Goal: Use online tool/utility: Utilize a website feature to perform a specific function

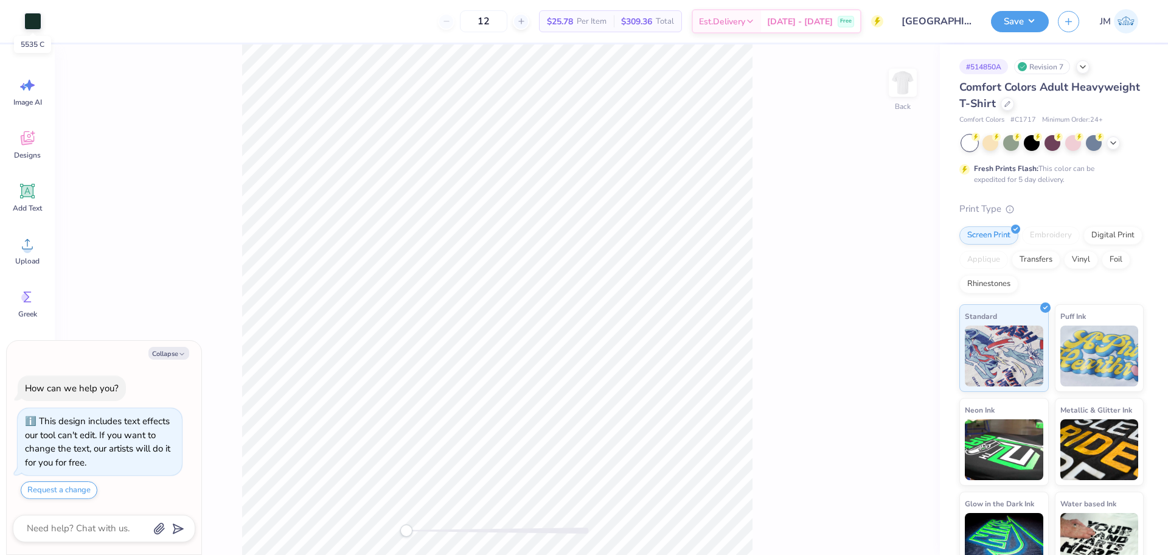
type textarea "x"
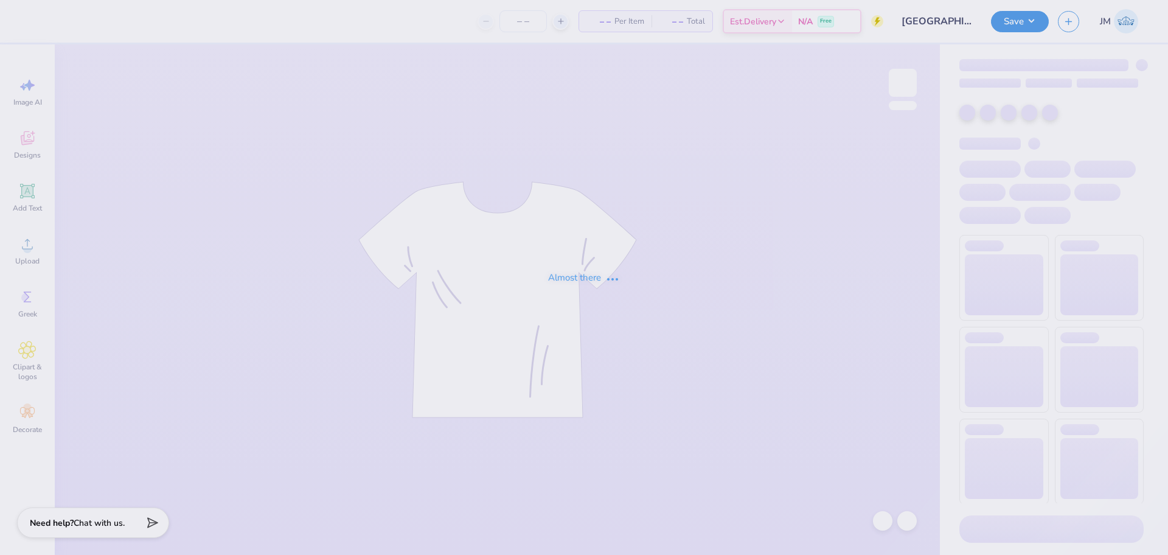
type input "12"
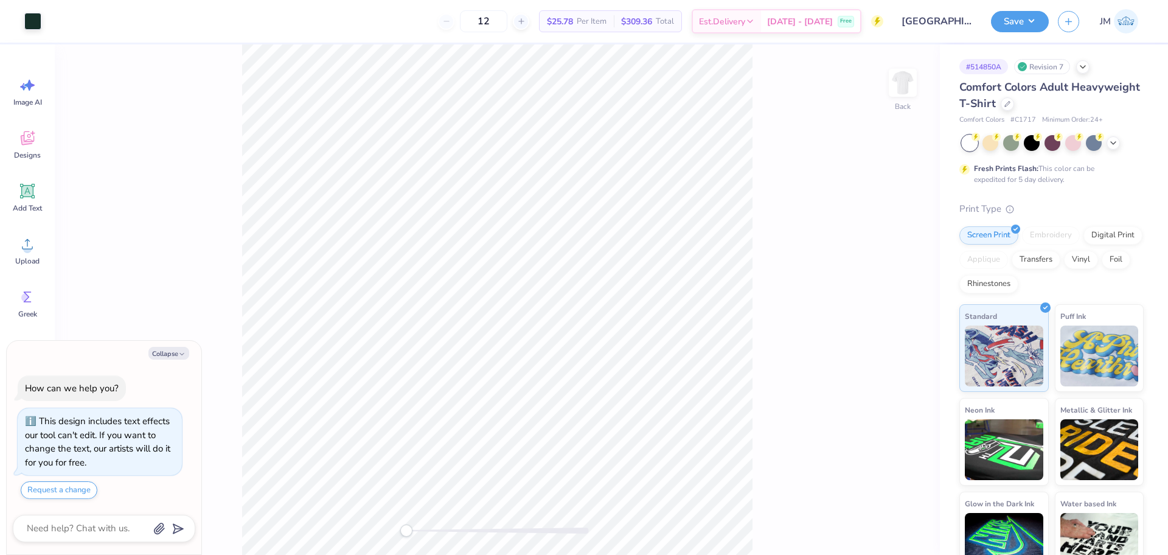
type textarea "x"
click at [887, 254] on input "11.55" at bounding box center [895, 253] width 44 height 17
type input "12"
type textarea "x"
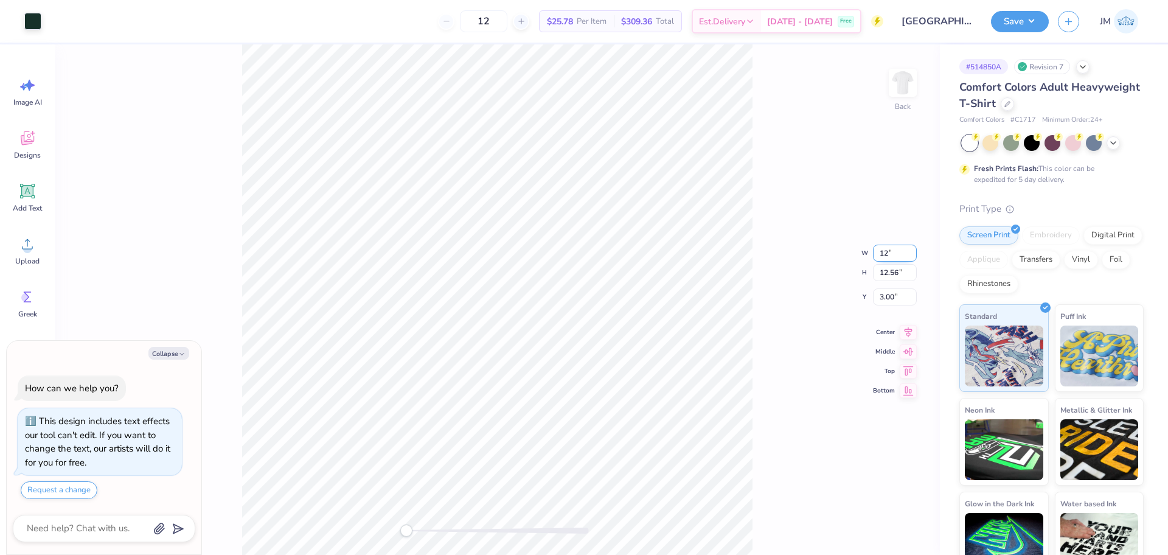
type input "12.00"
type input "13.05"
type input "2.75"
type textarea "x"
click at [883, 287] on input "2.75" at bounding box center [895, 287] width 44 height 17
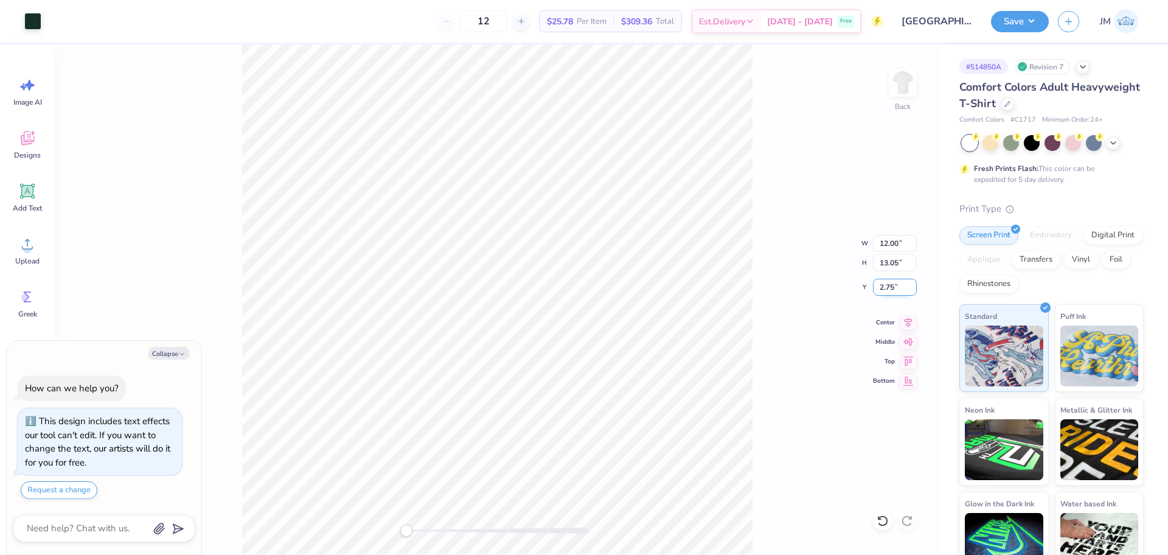
click at [883, 287] on input "2.75" at bounding box center [895, 287] width 44 height 17
type input "3"
type textarea "x"
type input "3.00"
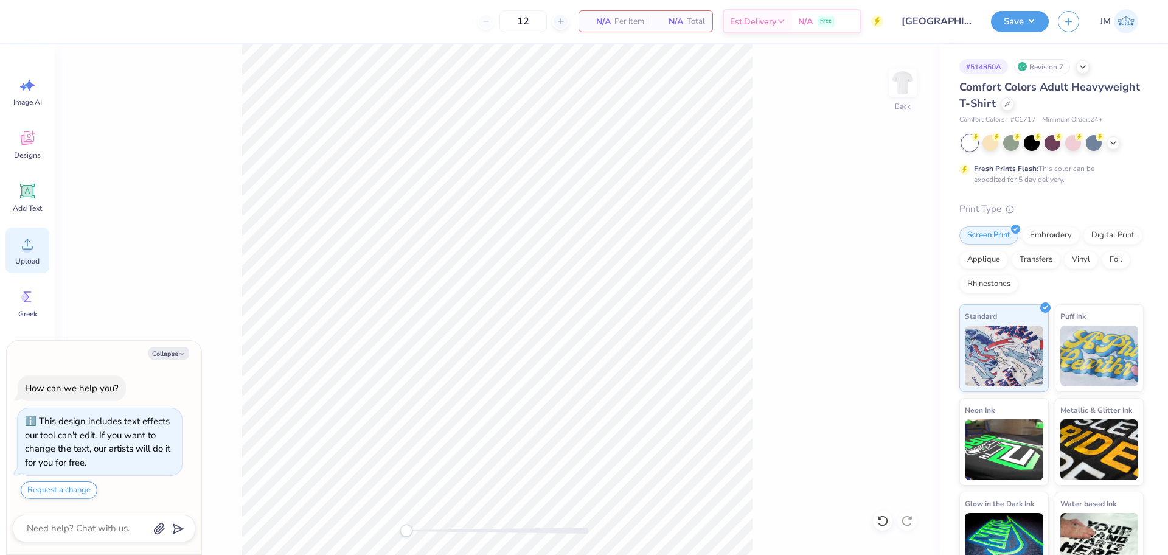
click at [29, 248] on circle at bounding box center [27, 249] width 9 height 9
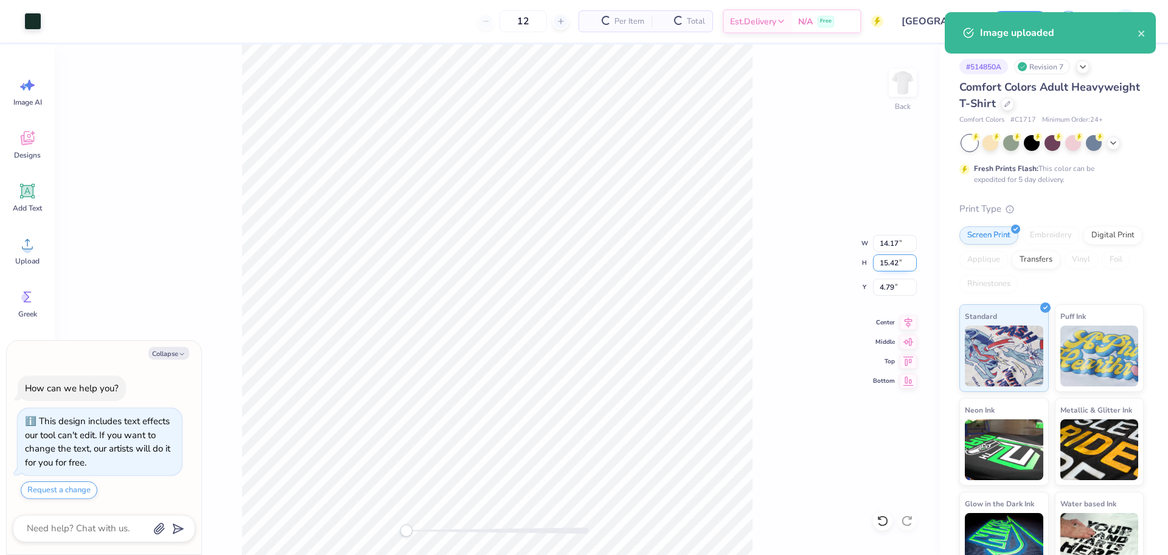
type textarea "x"
click at [882, 239] on input "14.17" at bounding box center [895, 243] width 44 height 17
type input "12"
type textarea "x"
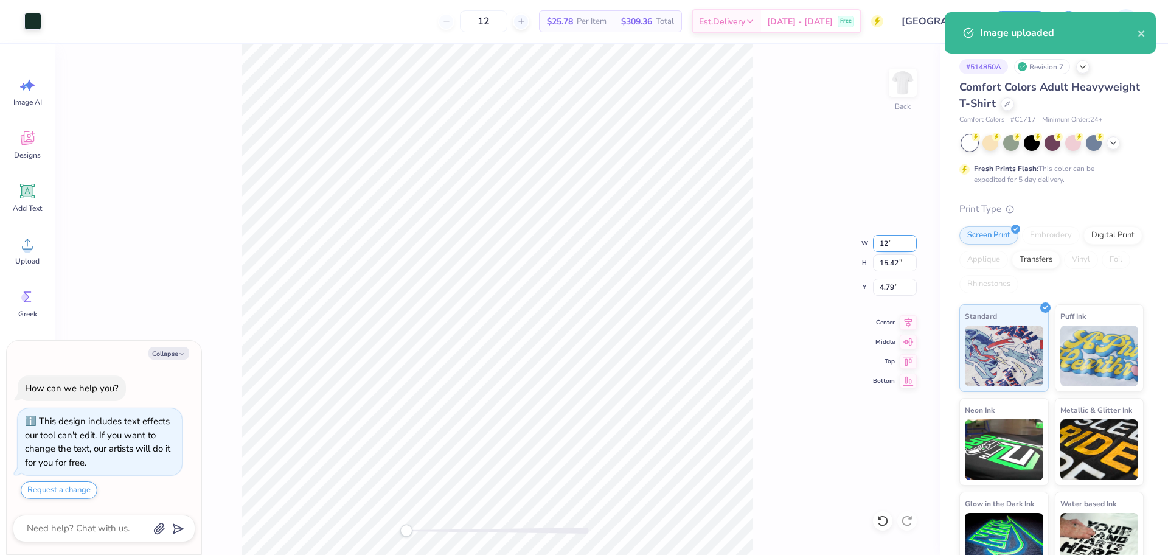
type input "12.00"
type input "13.05"
click at [892, 284] on input "5.97" at bounding box center [895, 287] width 44 height 17
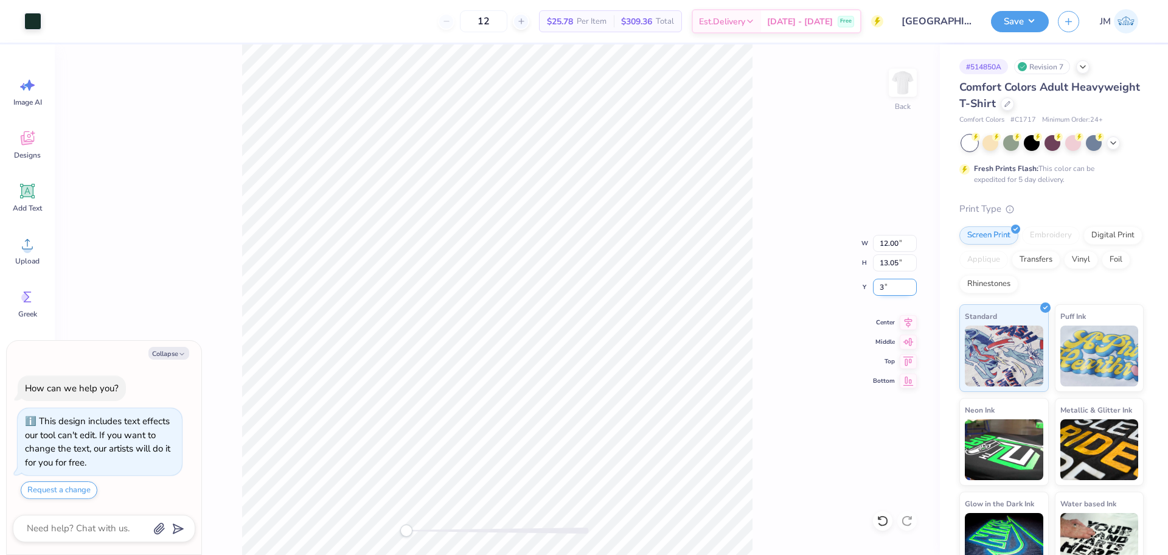
type input "3"
click at [905, 325] on icon at bounding box center [908, 320] width 17 height 15
click at [1025, 24] on button "Save" at bounding box center [1020, 19] width 58 height 21
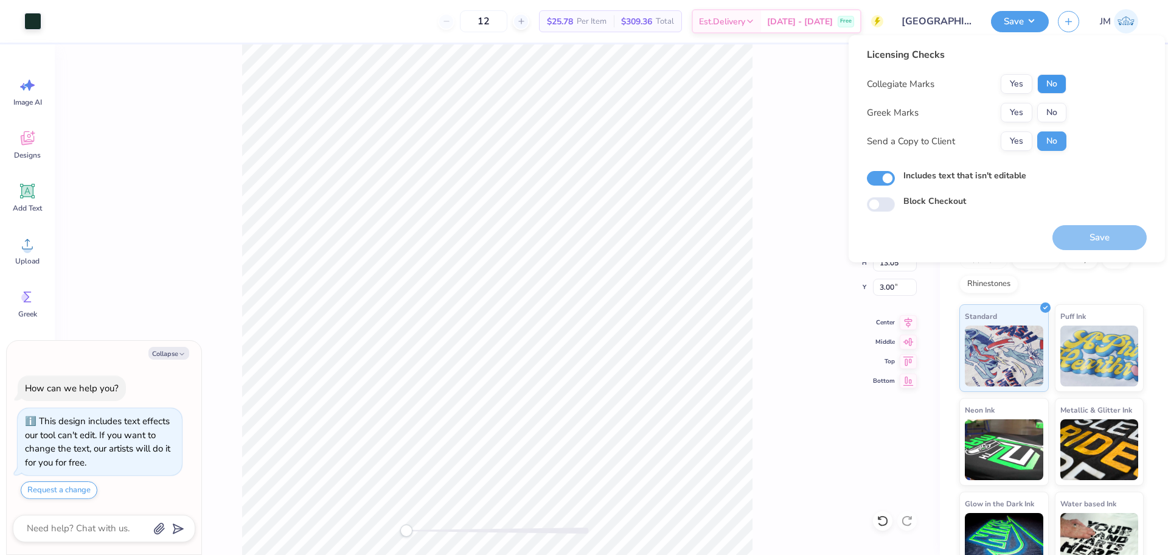
click at [1045, 79] on button "No" at bounding box center [1051, 83] width 29 height 19
click at [1014, 111] on button "Yes" at bounding box center [1017, 112] width 32 height 19
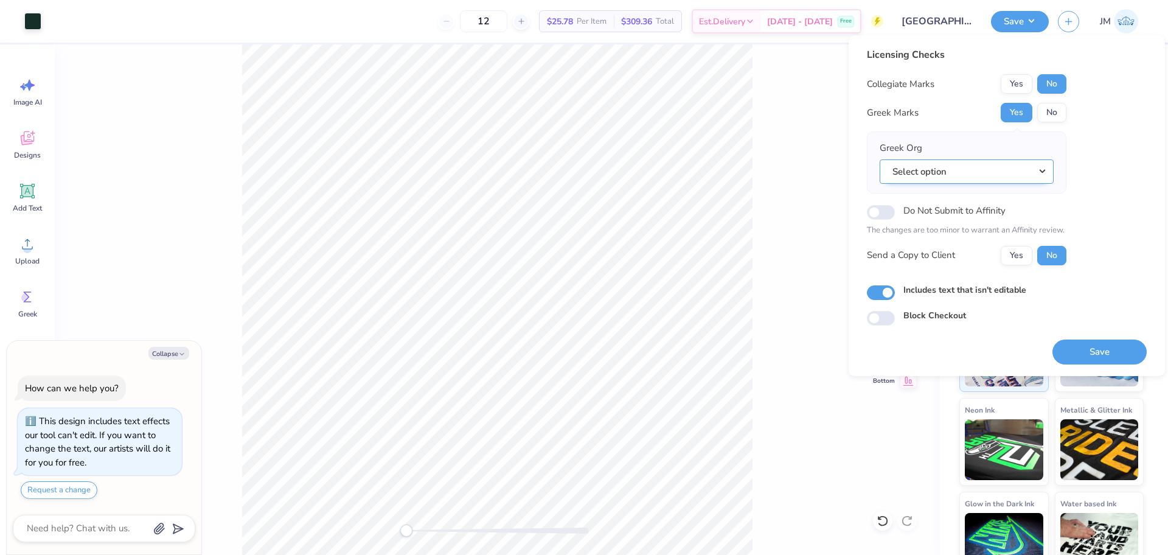
click at [974, 168] on button "Select option" at bounding box center [967, 171] width 174 height 25
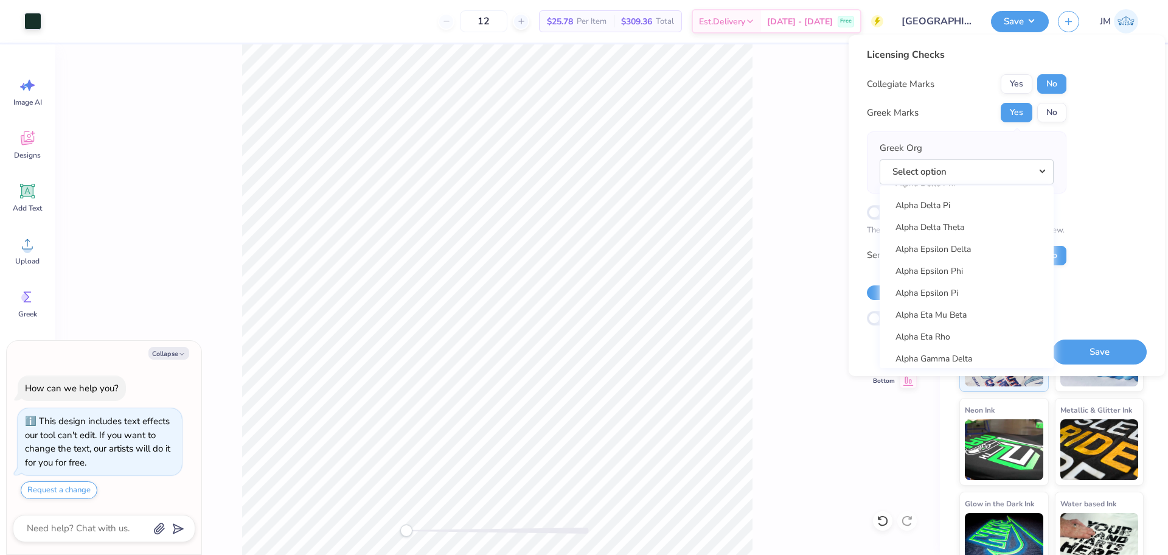
scroll to position [304, 0]
click at [961, 266] on link "Alpha Epsilon Phi" at bounding box center [967, 269] width 164 height 20
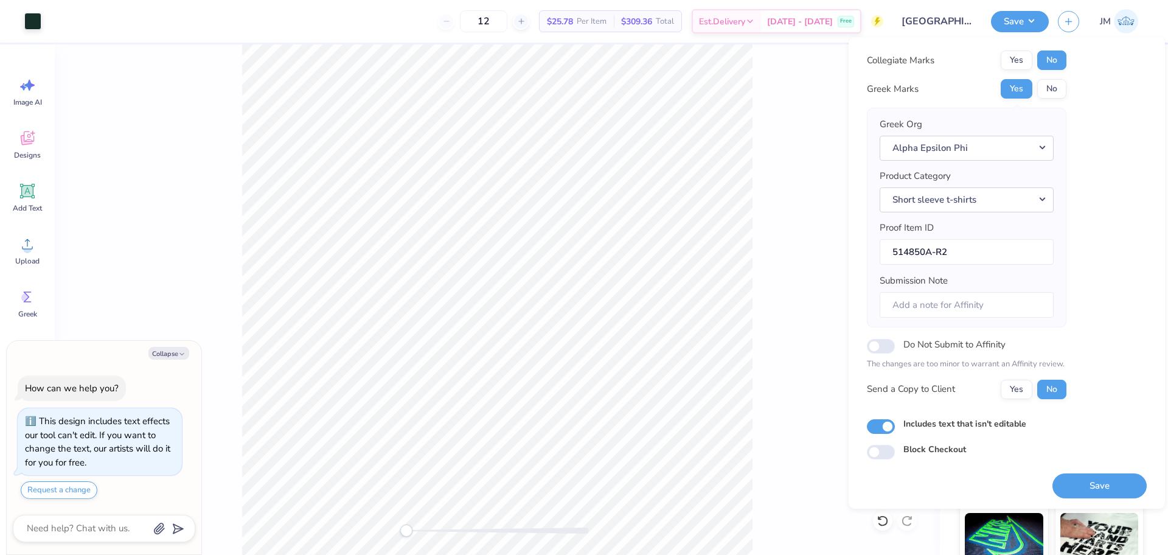
scroll to position [27, 0]
click at [1076, 481] on button "Save" at bounding box center [1100, 484] width 94 height 25
type textarea "x"
